Goal: Book appointment/travel/reservation

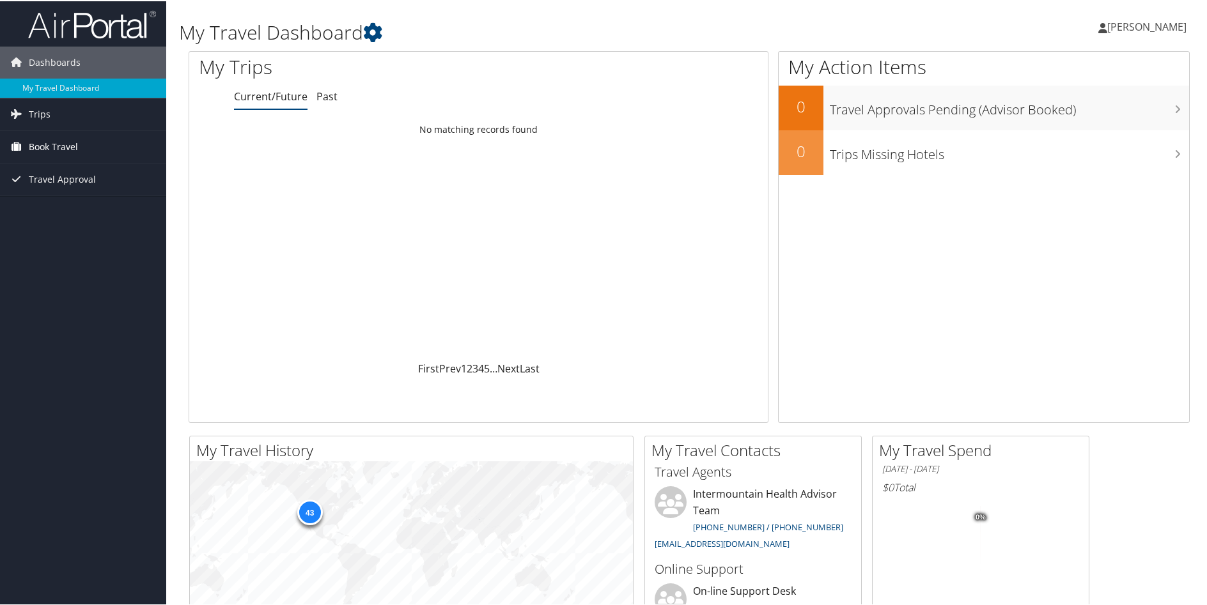
click at [51, 144] on span "Book Travel" at bounding box center [53, 146] width 49 height 32
click at [63, 215] on link "Book/Manage Online Trips" at bounding box center [83, 209] width 166 height 19
